Goal: Information Seeking & Learning: Learn about a topic

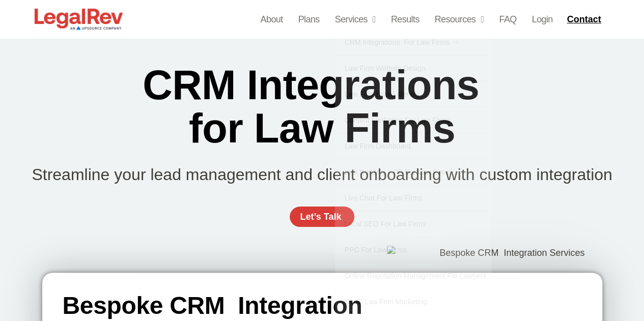
click at [578, 114] on div "CRM Integrations  for Law Firms Streamline your lead management and client onbo…" at bounding box center [322, 150] width 611 height 225
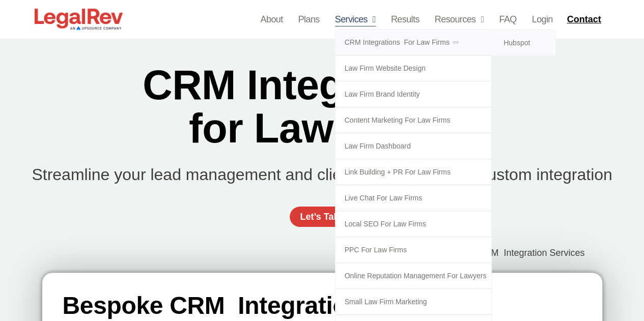
click at [514, 41] on link "Hubspot" at bounding box center [522, 42] width 65 height 25
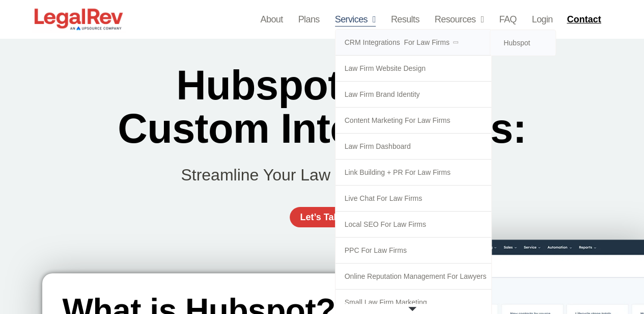
click at [401, 41] on link "CRM Integrations  for Law Firms" at bounding box center [414, 42] width 156 height 25
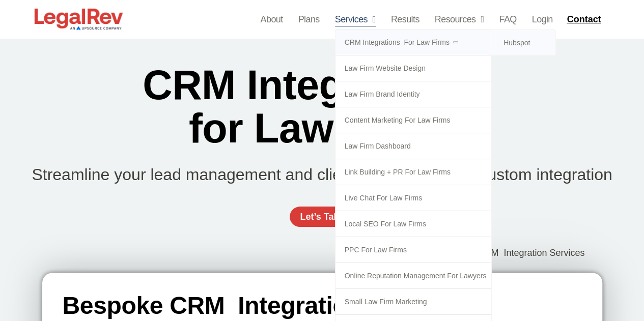
click at [519, 46] on link "Hubspot" at bounding box center [522, 42] width 65 height 25
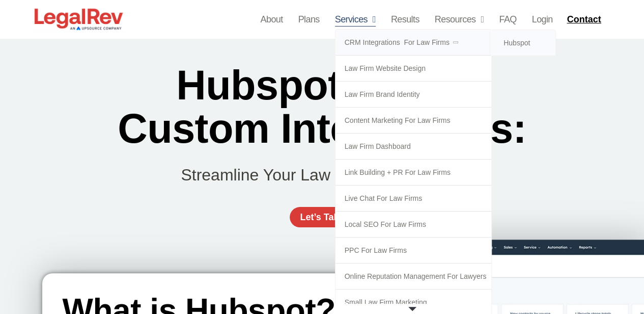
click at [365, 37] on link "CRM Integrations  for Law Firms" at bounding box center [414, 42] width 156 height 25
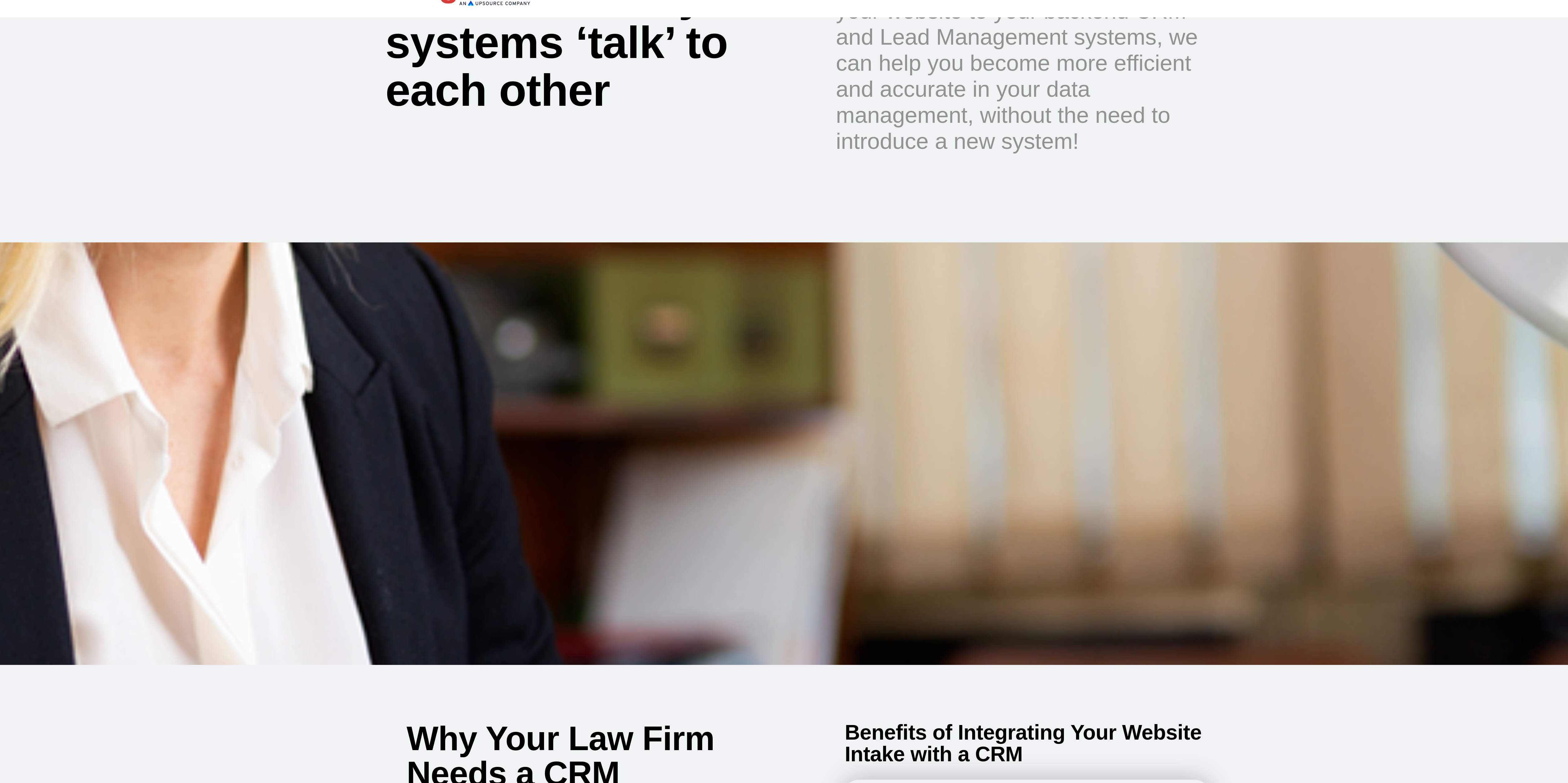
scroll to position [605, 0]
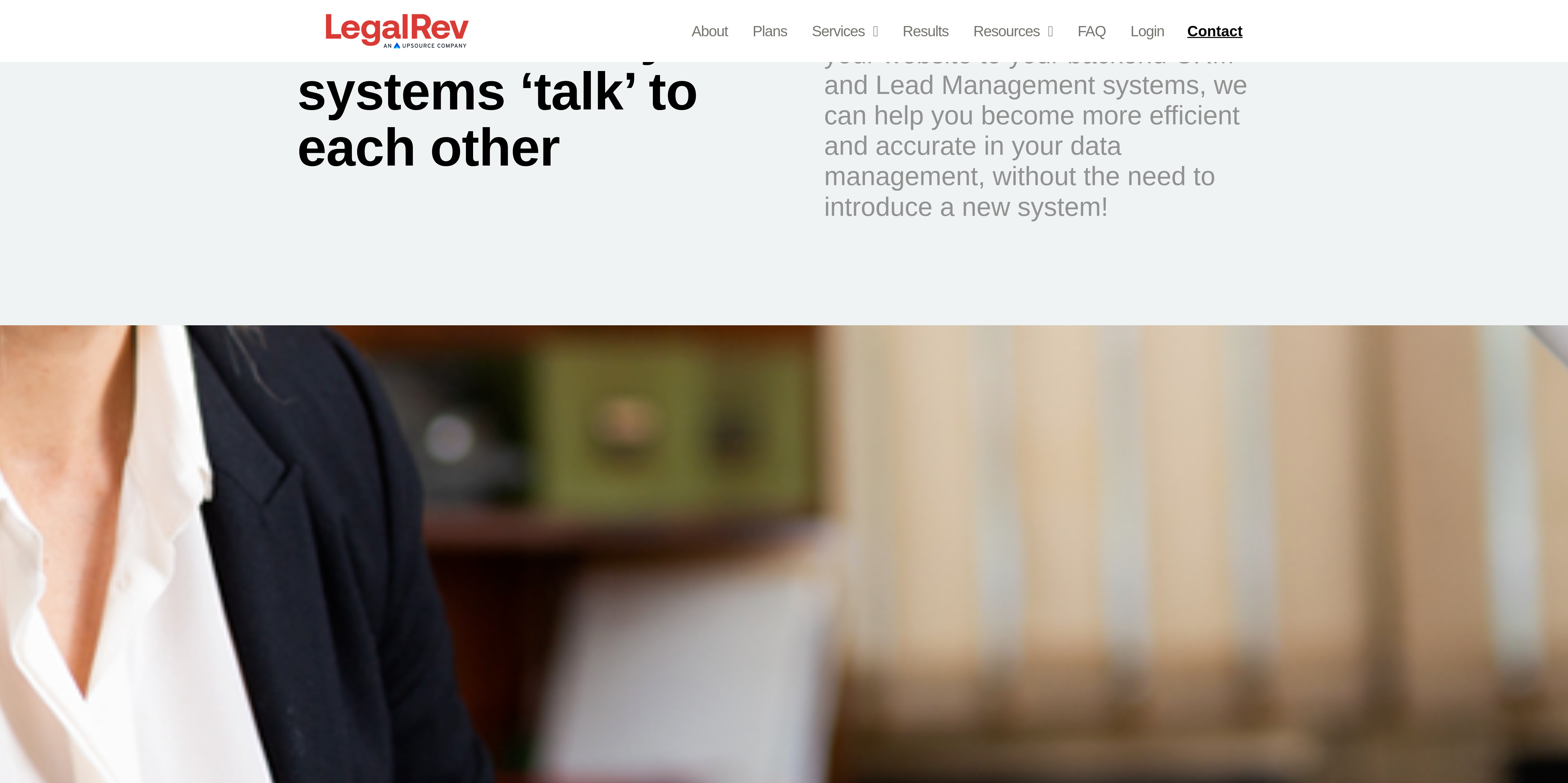
click at [392, 12] on div "About Plans Services CRM Integrations  for Law Firms Hubspot Law Firm Website D…" at bounding box center [784, 12] width 1568 height 23
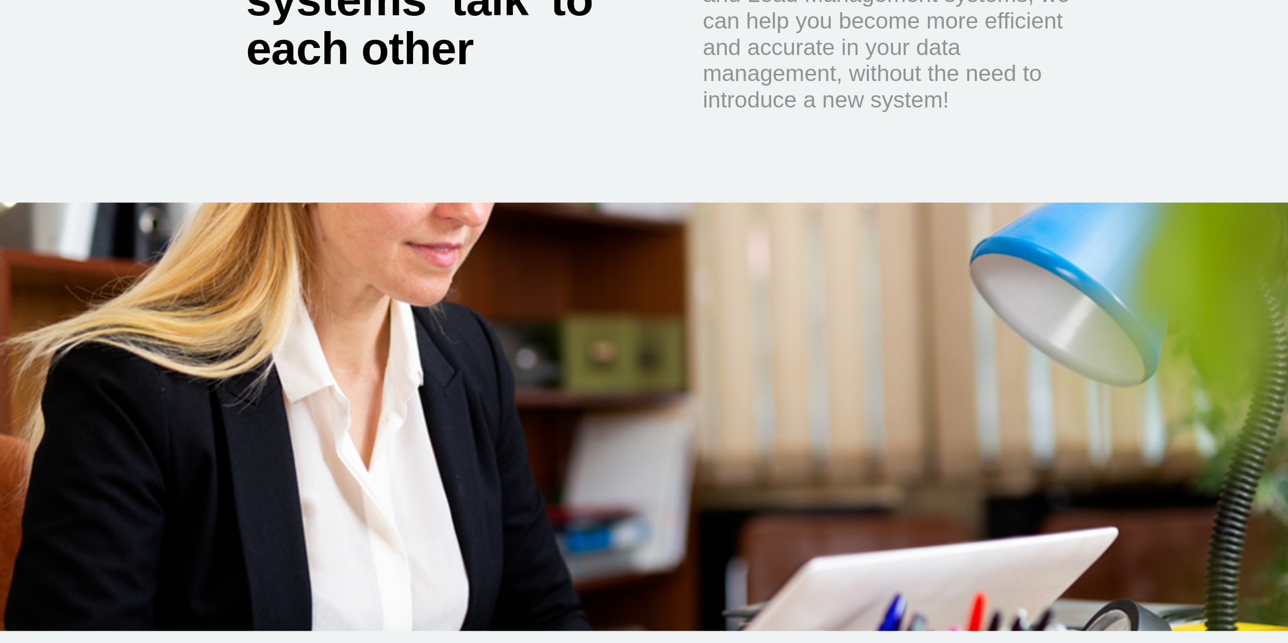
scroll to position [949, 0]
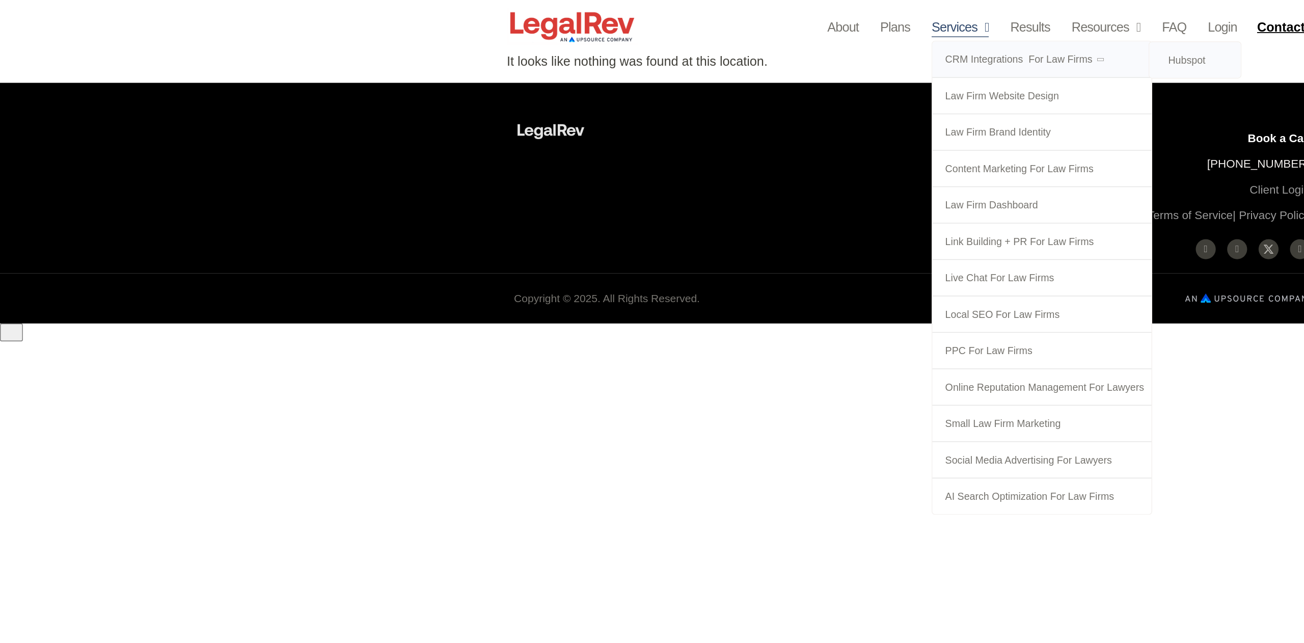
click at [840, 44] on link "Hubspot" at bounding box center [852, 42] width 65 height 25
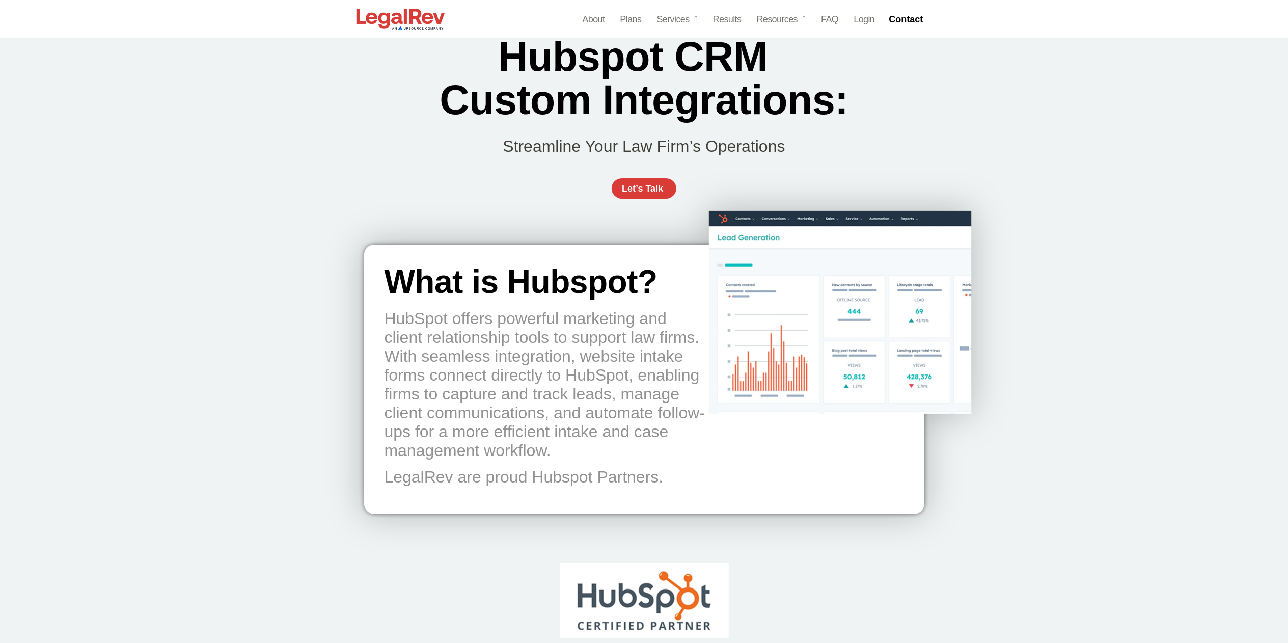
scroll to position [102, 0]
